Goal: Task Accomplishment & Management: Manage account settings

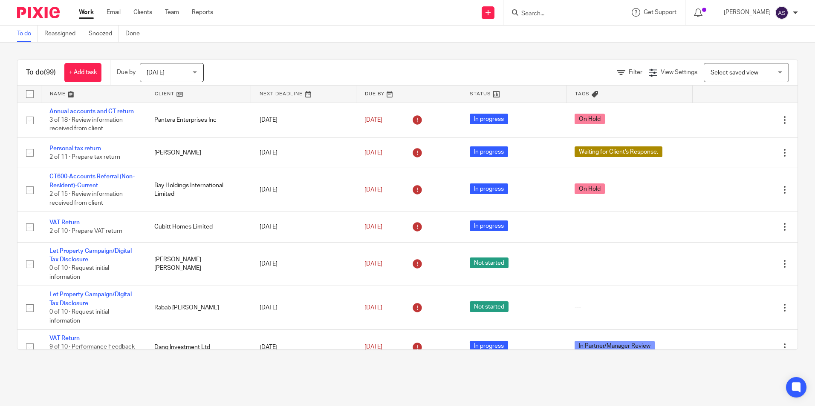
click at [538, 14] on div at bounding box center [562, 12] width 119 height 25
click at [538, 14] on input "Search" at bounding box center [558, 14] width 77 height 8
click at [567, 35] on link at bounding box center [591, 37] width 144 height 20
click at [556, 9] on form "chalet" at bounding box center [565, 12] width 91 height 11
drag, startPoint x: 547, startPoint y: 14, endPoint x: 517, endPoint y: 12, distance: 29.9
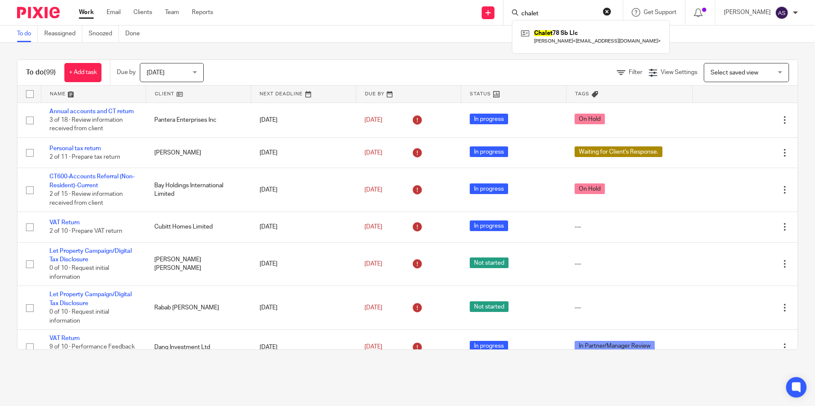
click at [517, 12] on div "chalet" at bounding box center [561, 12] width 99 height 11
type input "choluri"
click at [576, 35] on link at bounding box center [578, 37] width 118 height 20
click at [178, 75] on span "Today" at bounding box center [169, 72] width 45 height 18
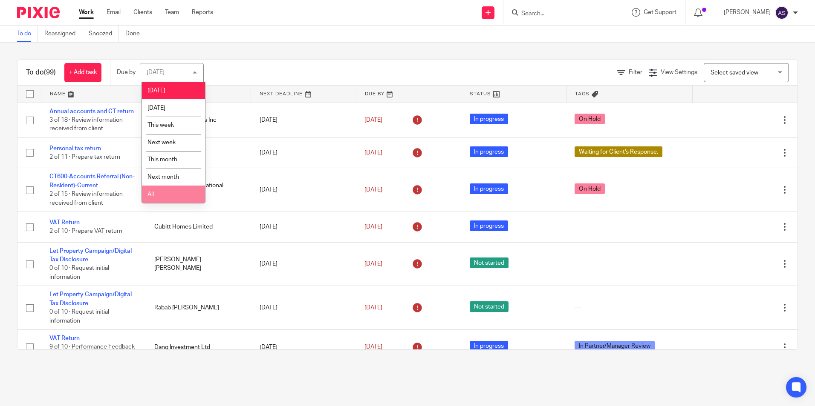
click at [168, 196] on li "All" at bounding box center [173, 194] width 63 height 17
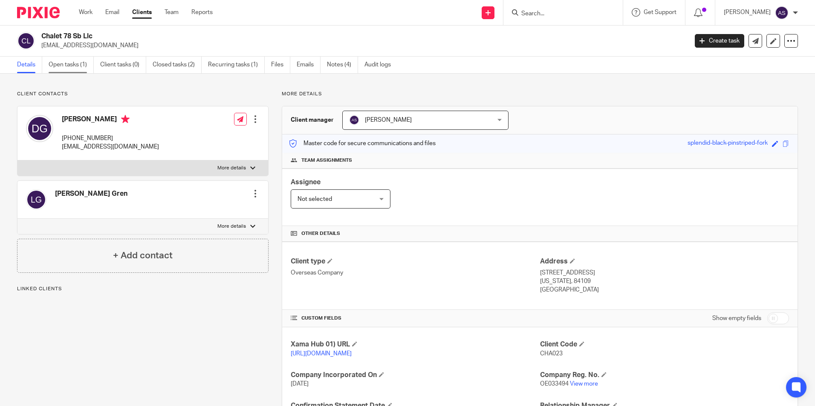
click at [83, 66] on link "Open tasks (1)" at bounding box center [71, 65] width 45 height 17
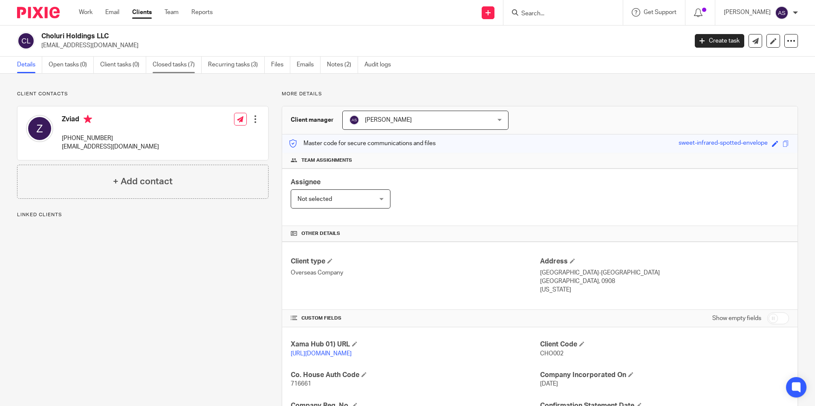
click at [175, 68] on link "Closed tasks (7)" at bounding box center [177, 65] width 49 height 17
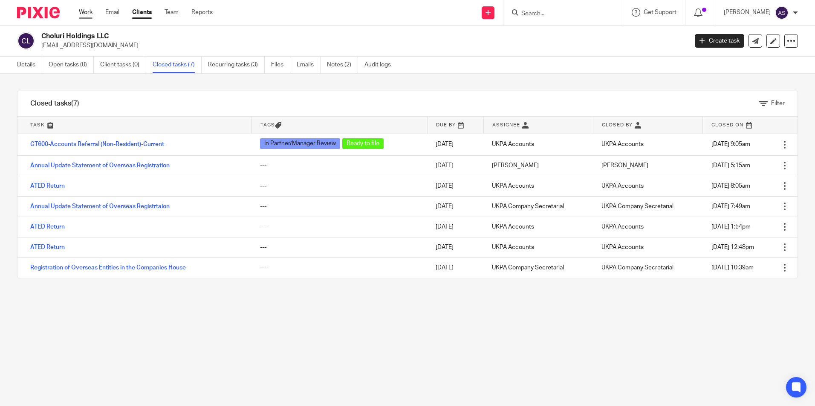
click at [88, 13] on link "Work" at bounding box center [86, 12] width 14 height 9
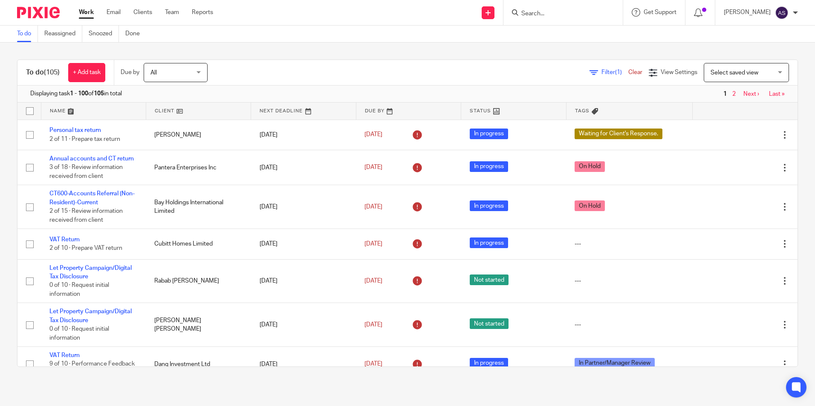
click at [542, 15] on input "Search" at bounding box center [558, 14] width 77 height 8
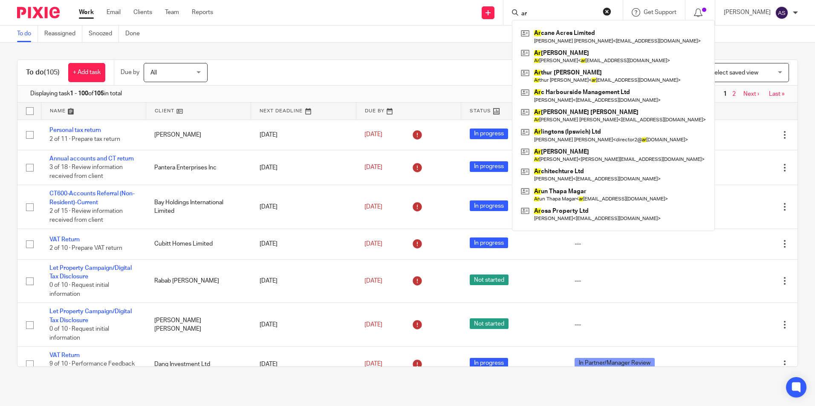
click at [537, 10] on input "ar" at bounding box center [558, 14] width 77 height 8
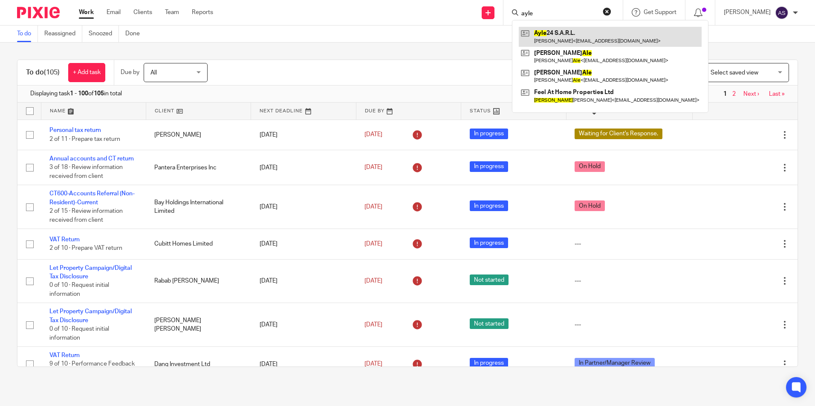
type input "ayle"
click at [573, 38] on link at bounding box center [610, 37] width 183 height 20
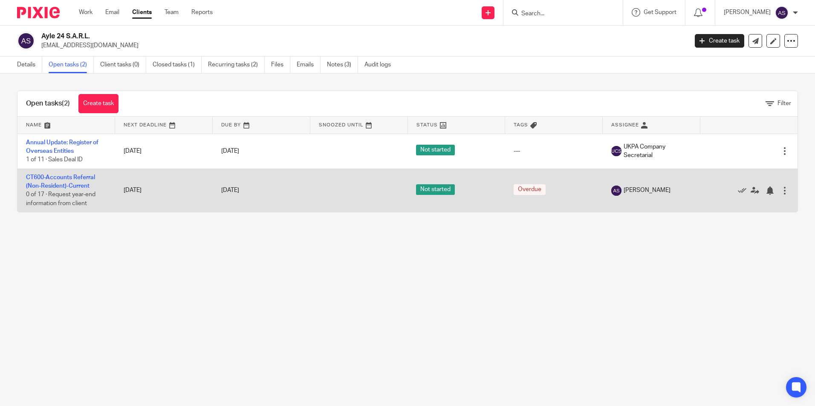
click at [42, 181] on td "CT600-Accounts Referral (Non-Resident)-Current 0 of 17 · Request year-end infor…" at bounding box center [66, 190] width 98 height 43
click at [55, 186] on link "CT600-Accounts Referral (Non-Resident)-Current" at bounding box center [60, 182] width 69 height 14
click at [54, 181] on td "CT600-Accounts Referral (Non-Resident)-Current 0 of 17 · Request year-end infor…" at bounding box center [66, 190] width 98 height 43
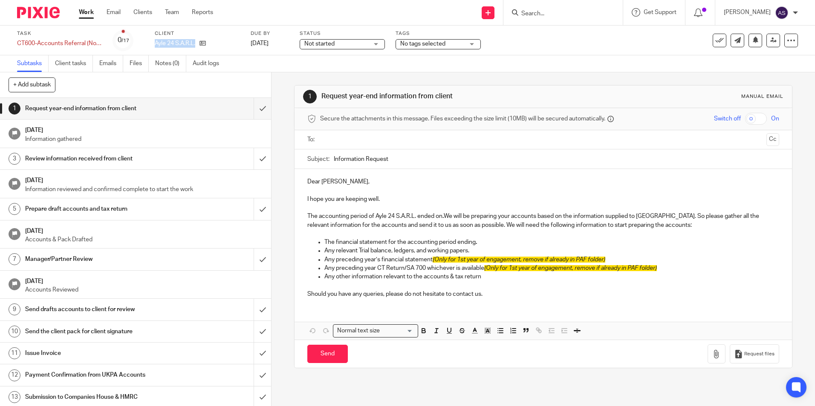
drag, startPoint x: 147, startPoint y: 47, endPoint x: 197, endPoint y: 51, distance: 50.8
click at [197, 51] on div "Task CT600-Accounts Referral (Non-Resident)-Current Save CT600-Accounts Referra…" at bounding box center [407, 41] width 815 height 30
copy div "Ayle 24 S.A.R.L."
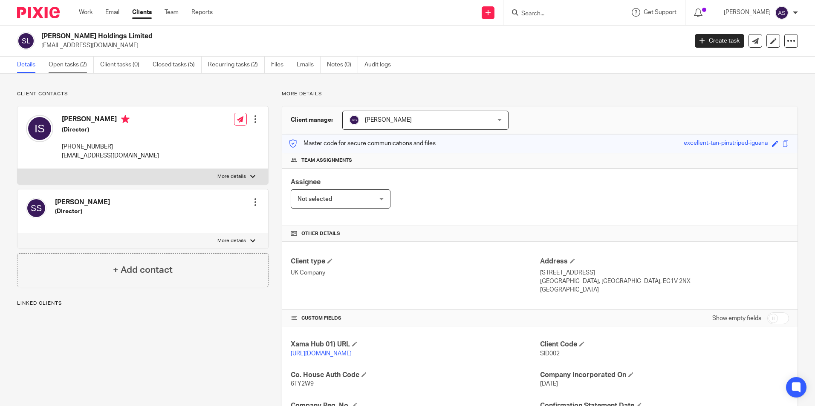
click at [84, 67] on link "Open tasks (2)" at bounding box center [71, 65] width 45 height 17
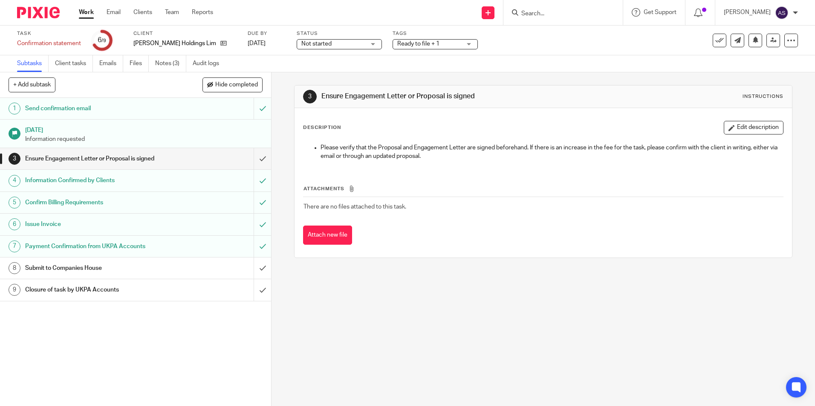
click at [407, 42] on span "Ready to file + 1" at bounding box center [418, 44] width 42 height 6
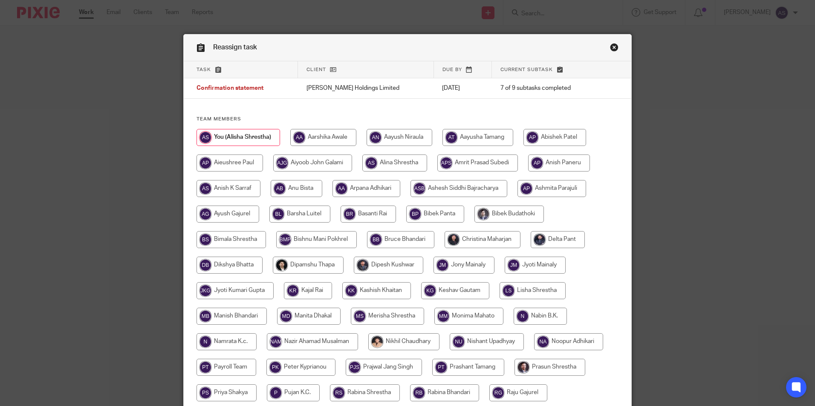
scroll to position [228, 0]
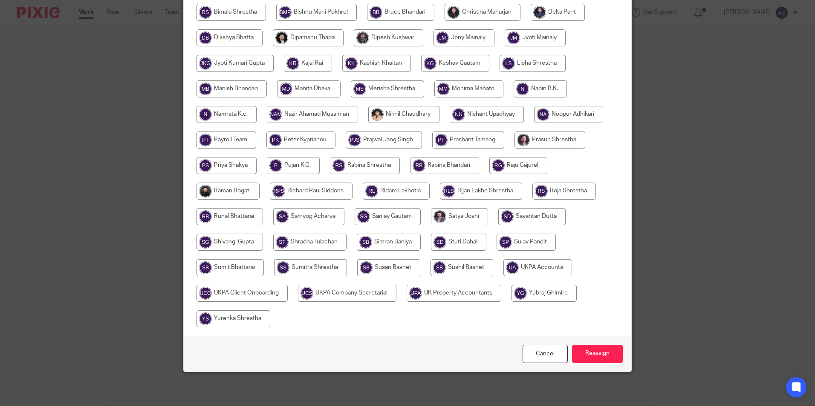
click at [536, 266] on input "radio" at bounding box center [537, 267] width 69 height 17
radio input "true"
click at [600, 349] on input "Reassign" at bounding box center [597, 354] width 51 height 18
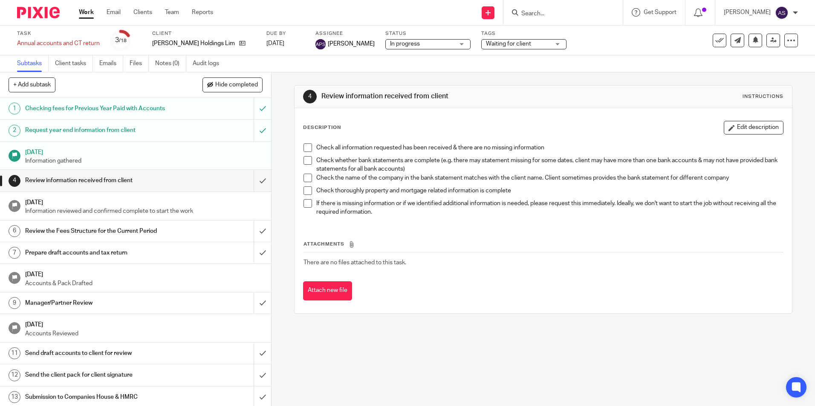
click at [520, 38] on div "Tags Waiting for client Haven't Started yet Information Received In Partner/Man…" at bounding box center [523, 40] width 85 height 20
click at [518, 44] on span "Waiting for client" at bounding box center [508, 44] width 45 height 6
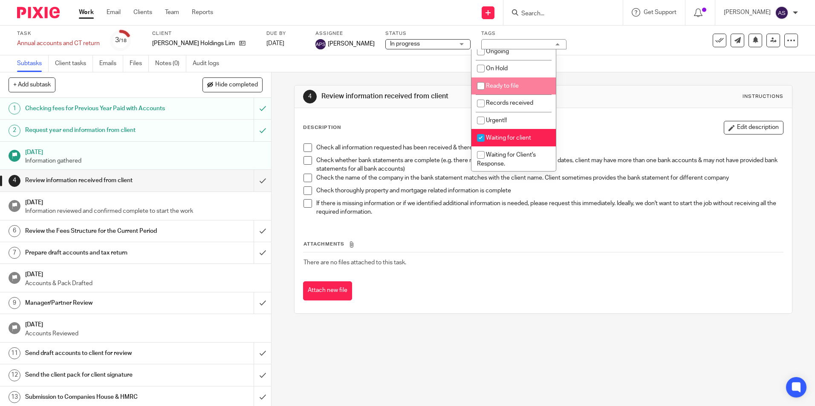
scroll to position [85, 0]
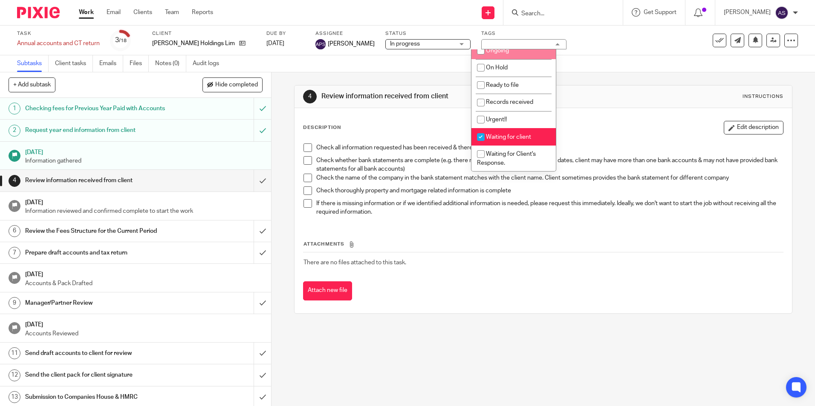
click at [491, 58] on li "Ongoing" at bounding box center [513, 50] width 84 height 17
checkbox input "true"
click at [489, 136] on span "Waiting for client" at bounding box center [508, 137] width 45 height 6
checkbox input "false"
